Goal: Complete application form

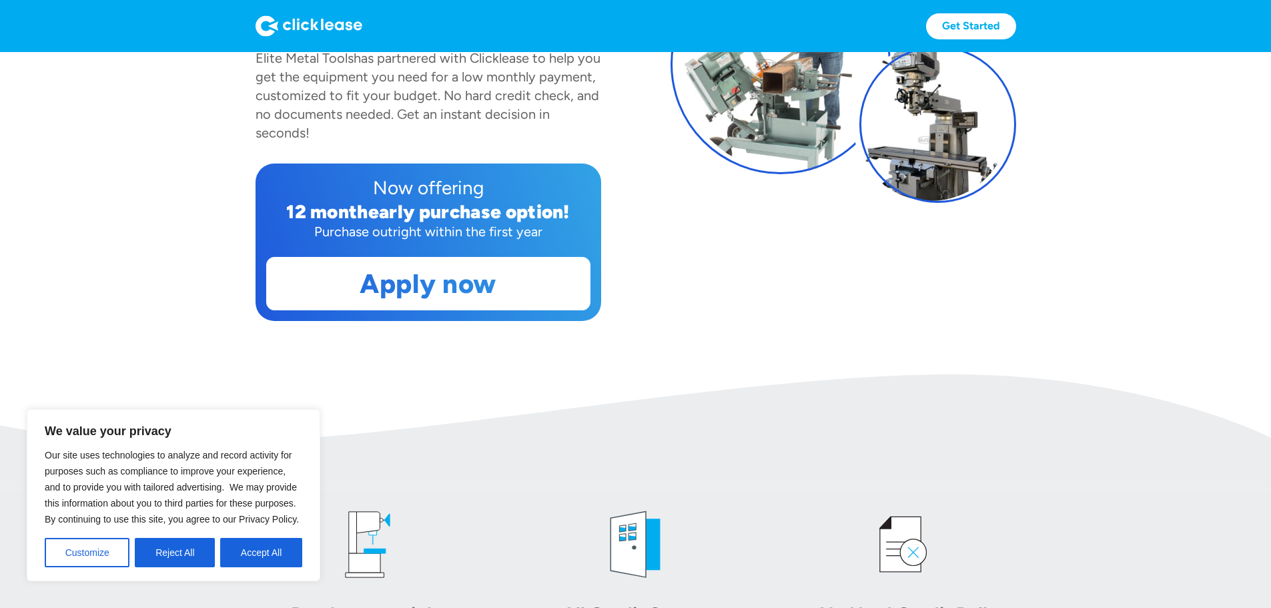
scroll to position [267, 0]
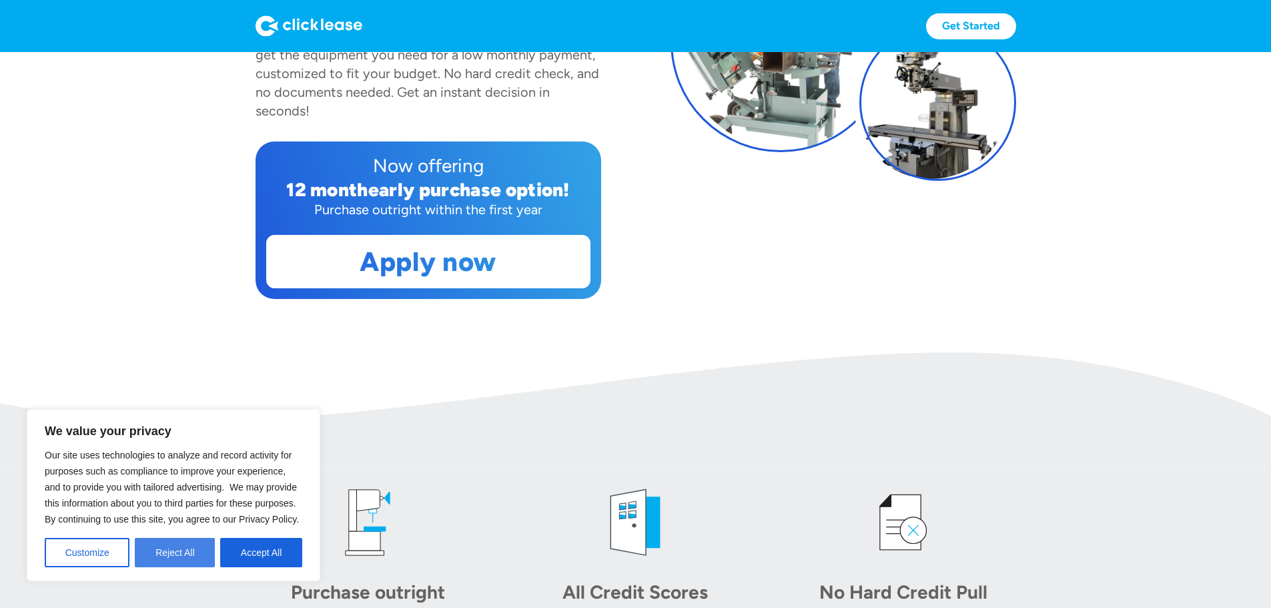
click at [183, 555] on button "Reject All" at bounding box center [175, 552] width 80 height 29
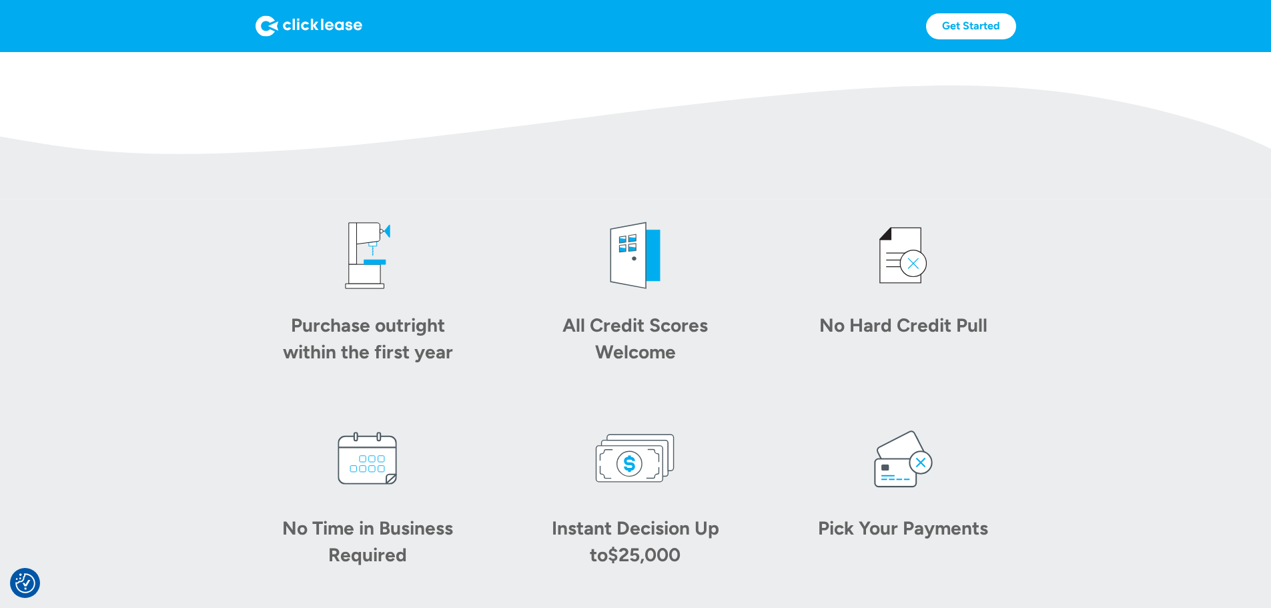
scroll to position [601, 0]
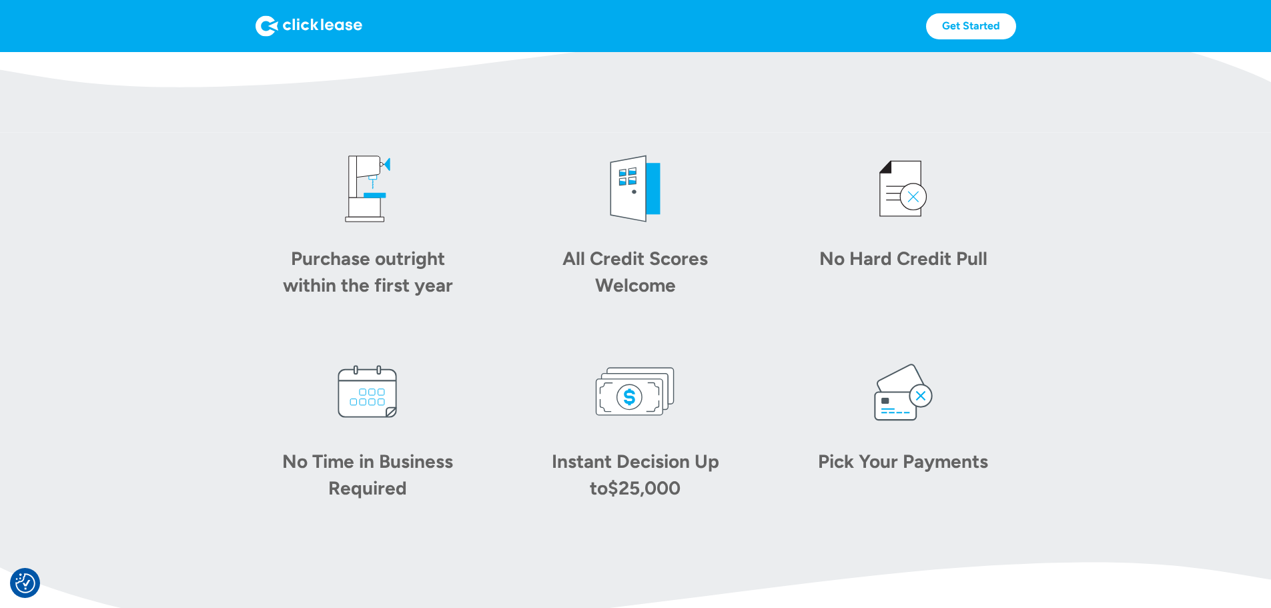
click at [328, 229] on img at bounding box center [368, 189] width 80 height 80
click at [274, 298] on div "Purchase outright within the first year" at bounding box center [367, 271] width 187 height 53
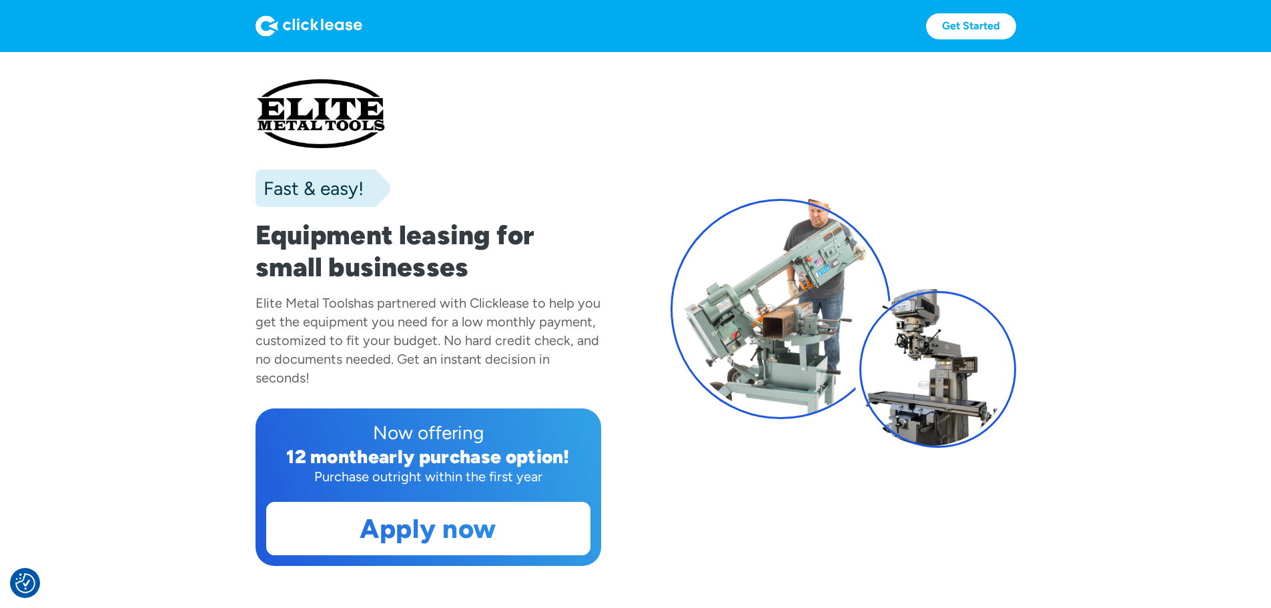
scroll to position [400, 0]
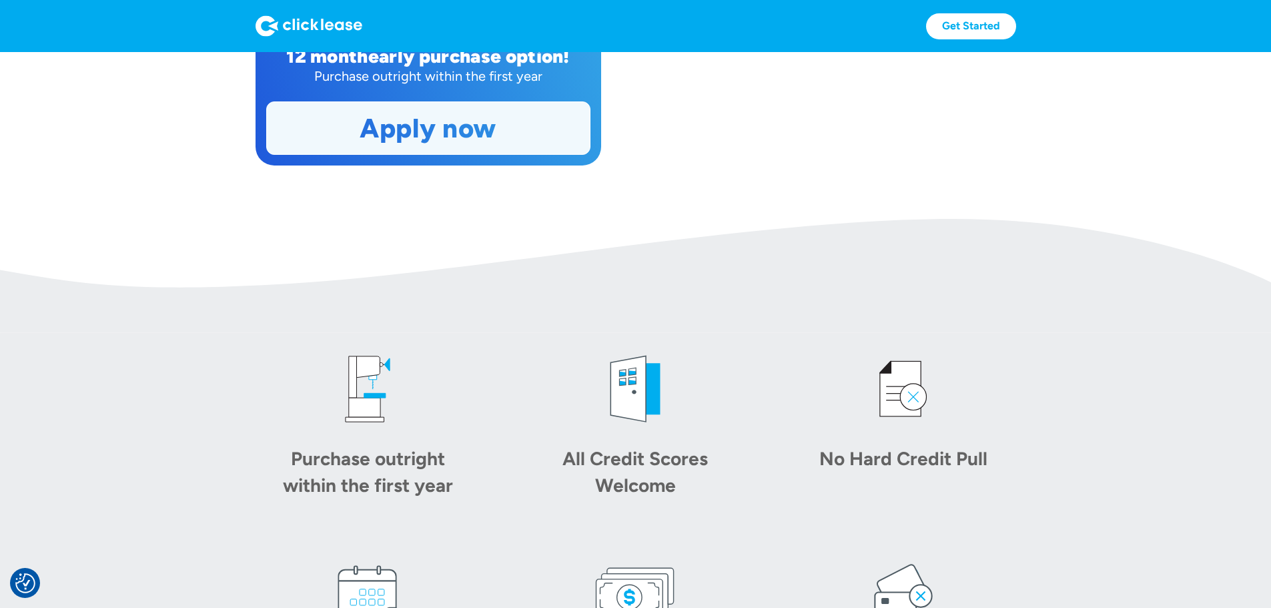
click at [355, 154] on link "Apply now" at bounding box center [428, 128] width 323 height 52
